Goal: Find specific page/section: Find specific page/section

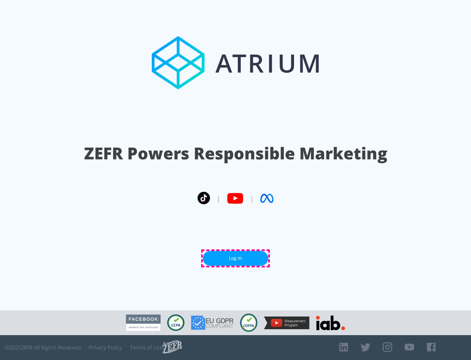
click at [236, 258] on link "Log In" at bounding box center [235, 258] width 65 height 15
